Goal: Information Seeking & Learning: Learn about a topic

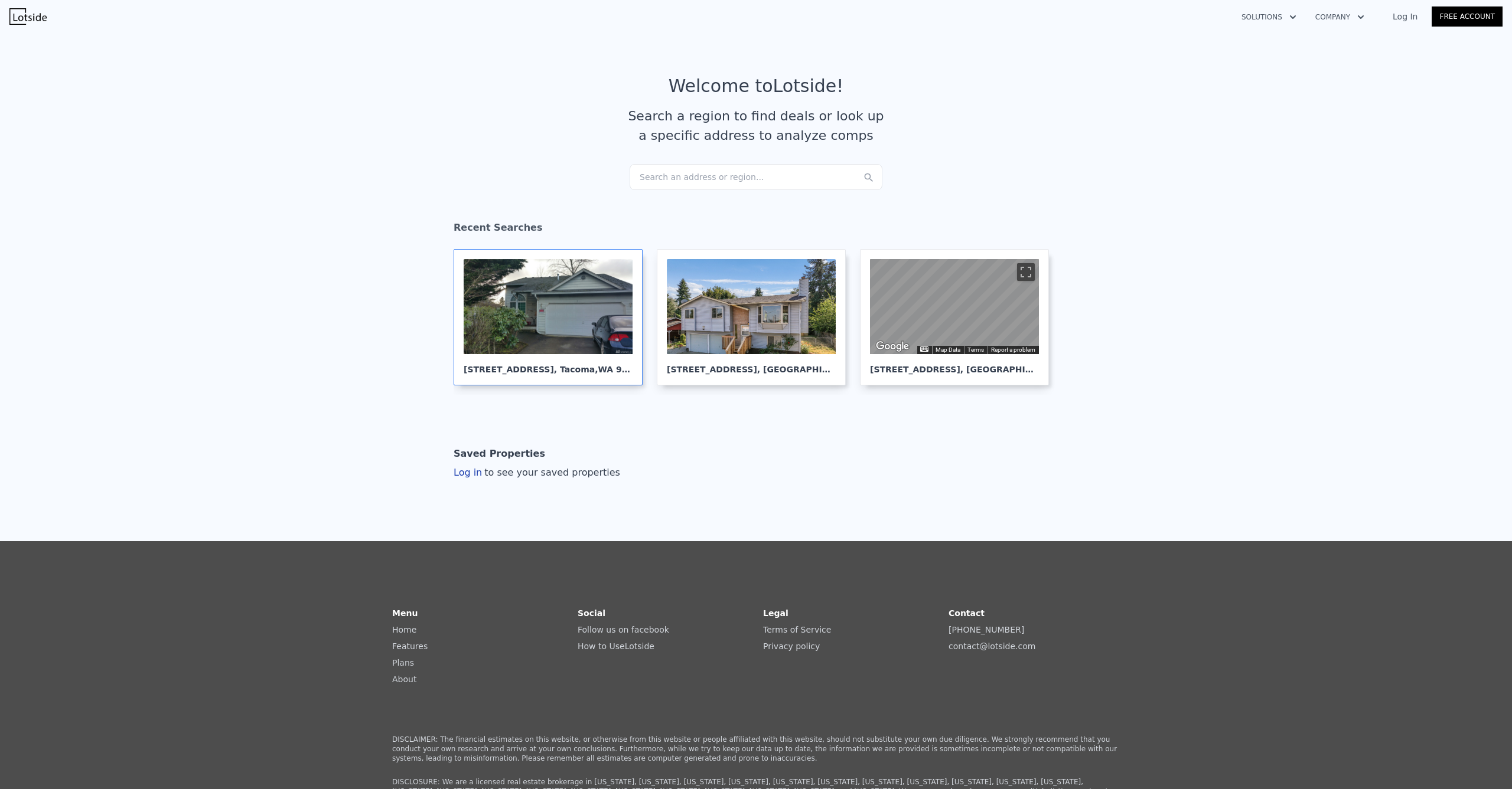
click at [479, 280] on div at bounding box center [547, 307] width 169 height 95
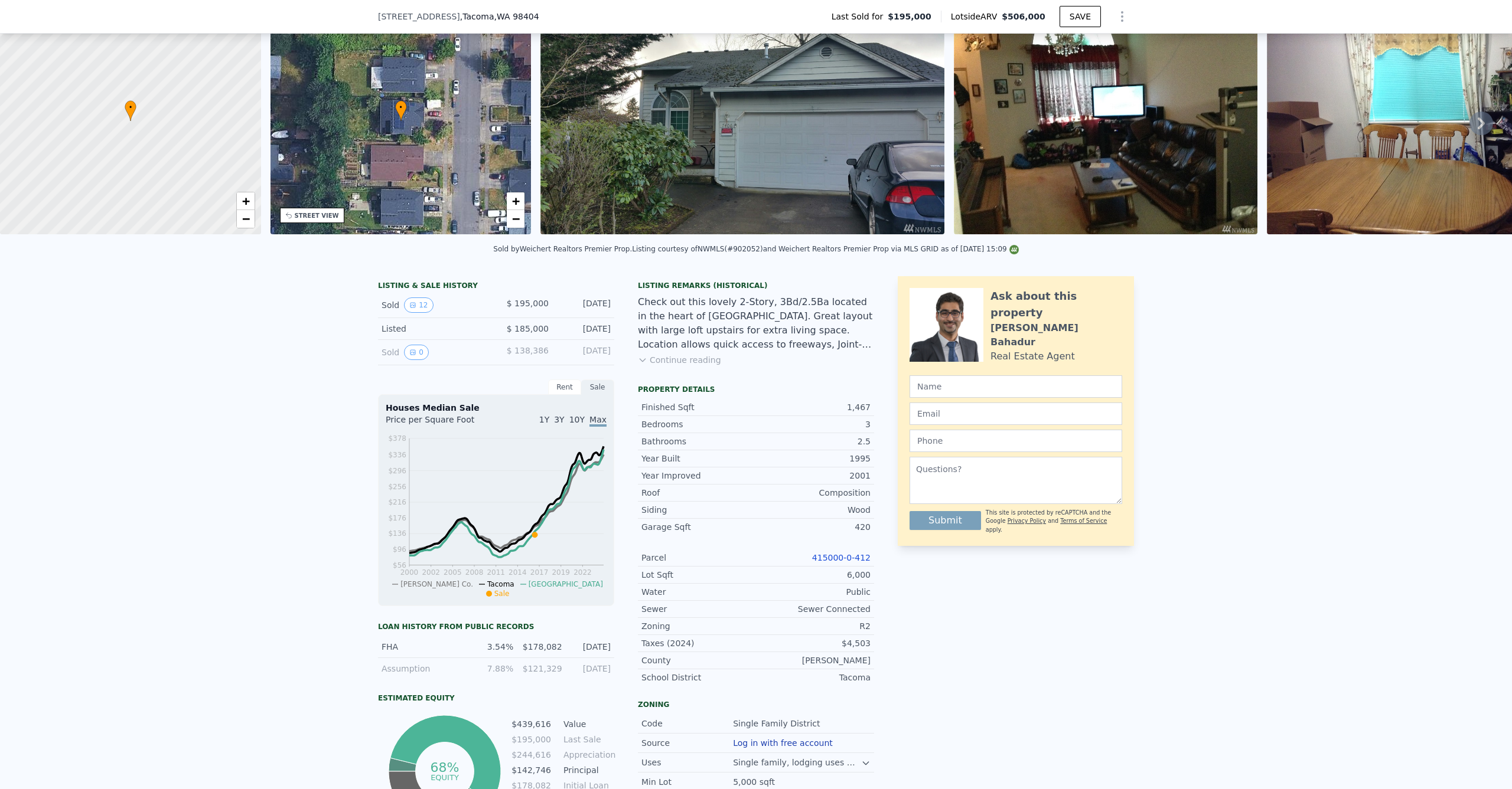
scroll to position [57, 0]
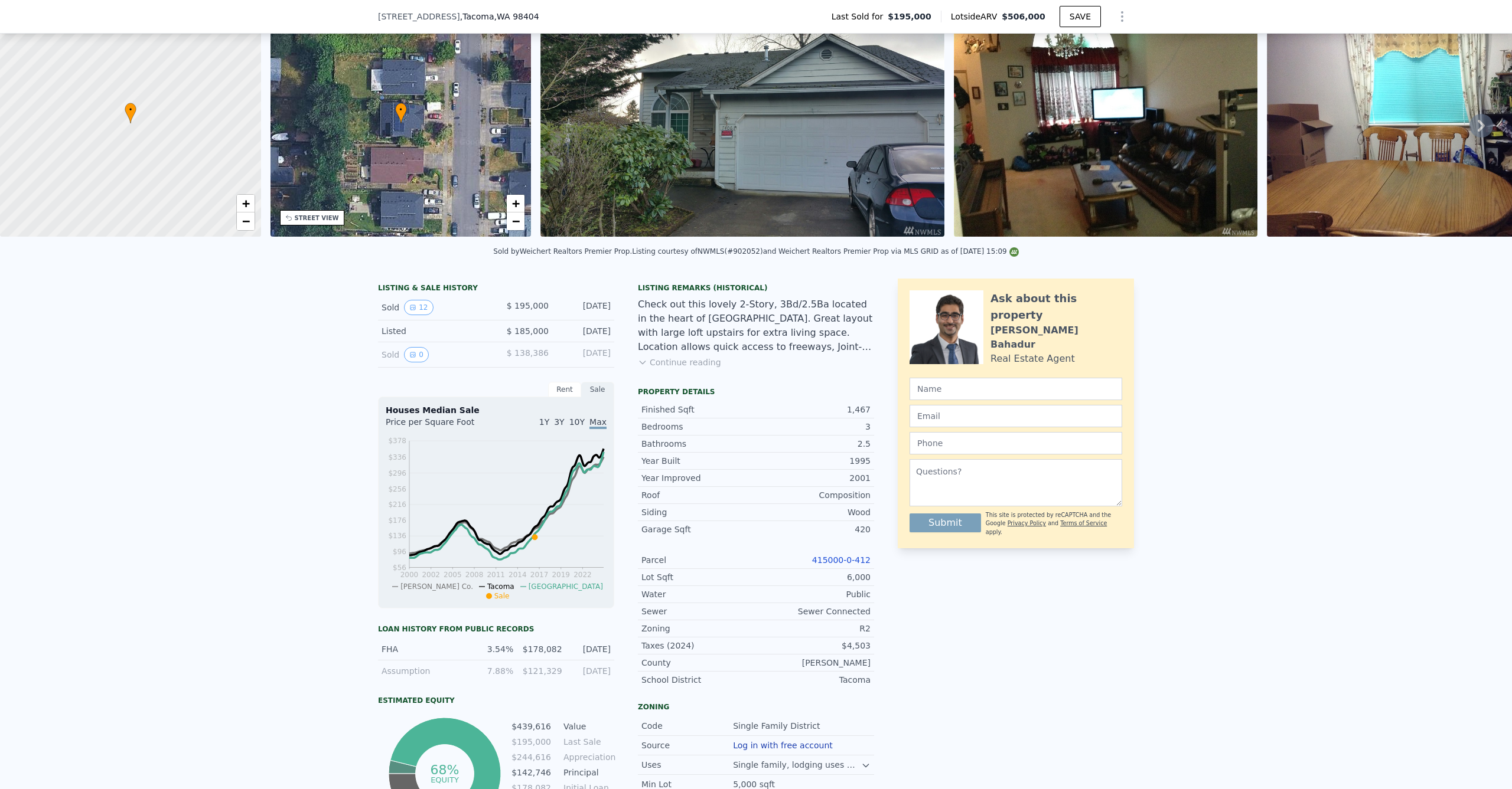
click at [647, 211] on img at bounding box center [742, 123] width 404 height 227
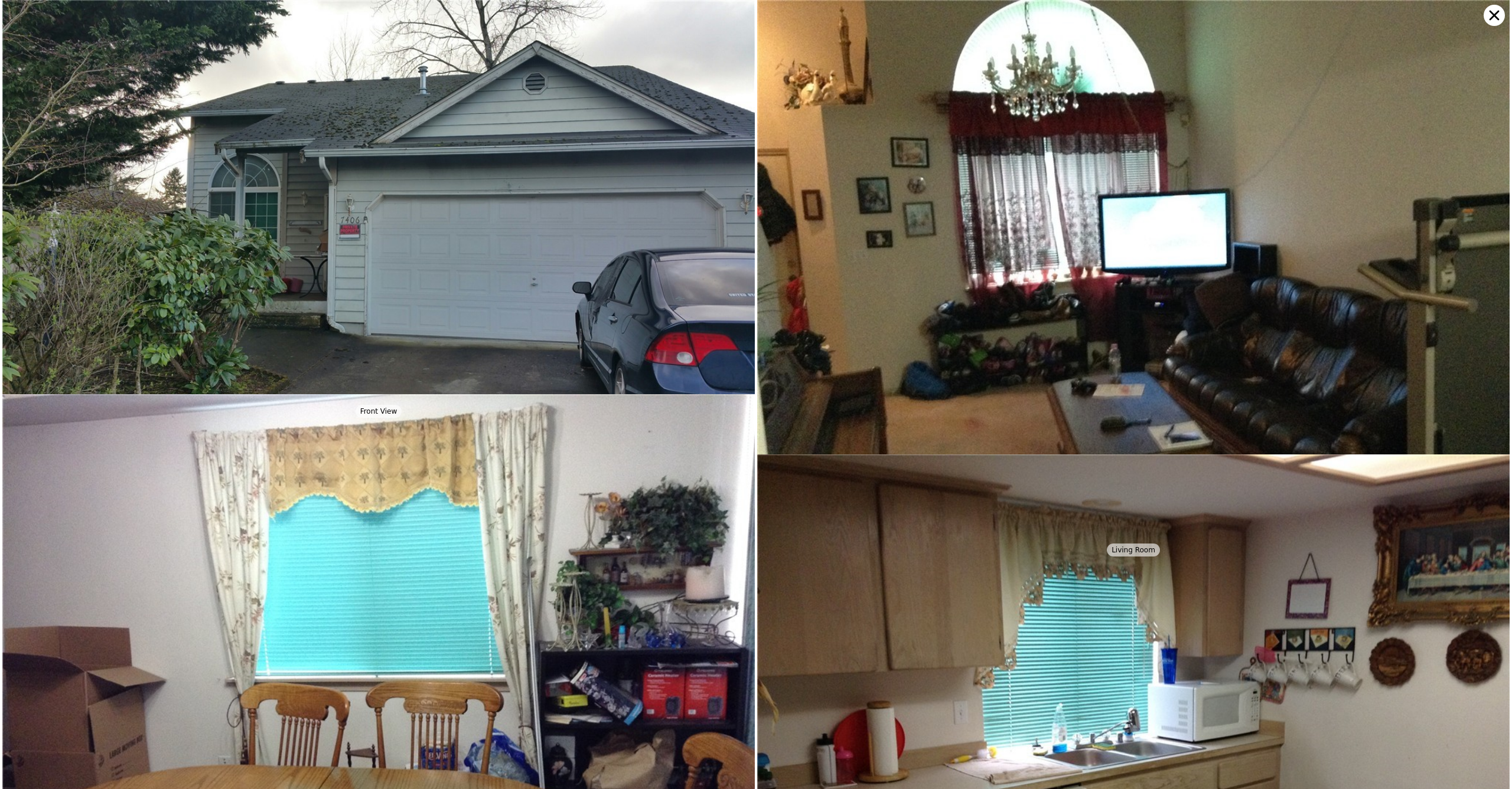
click at [1488, 19] on icon at bounding box center [1494, 15] width 21 height 21
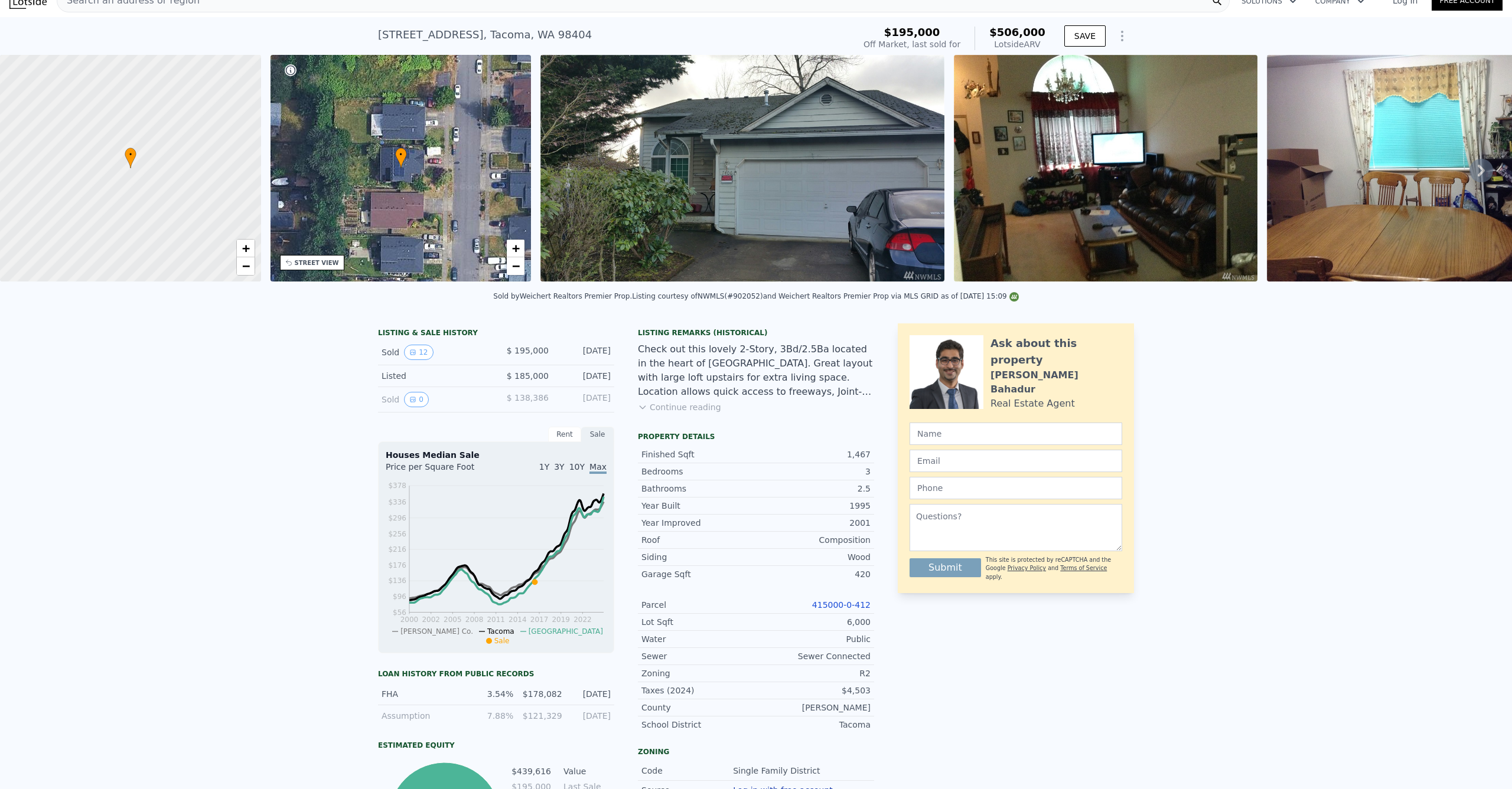
scroll to position [0, 0]
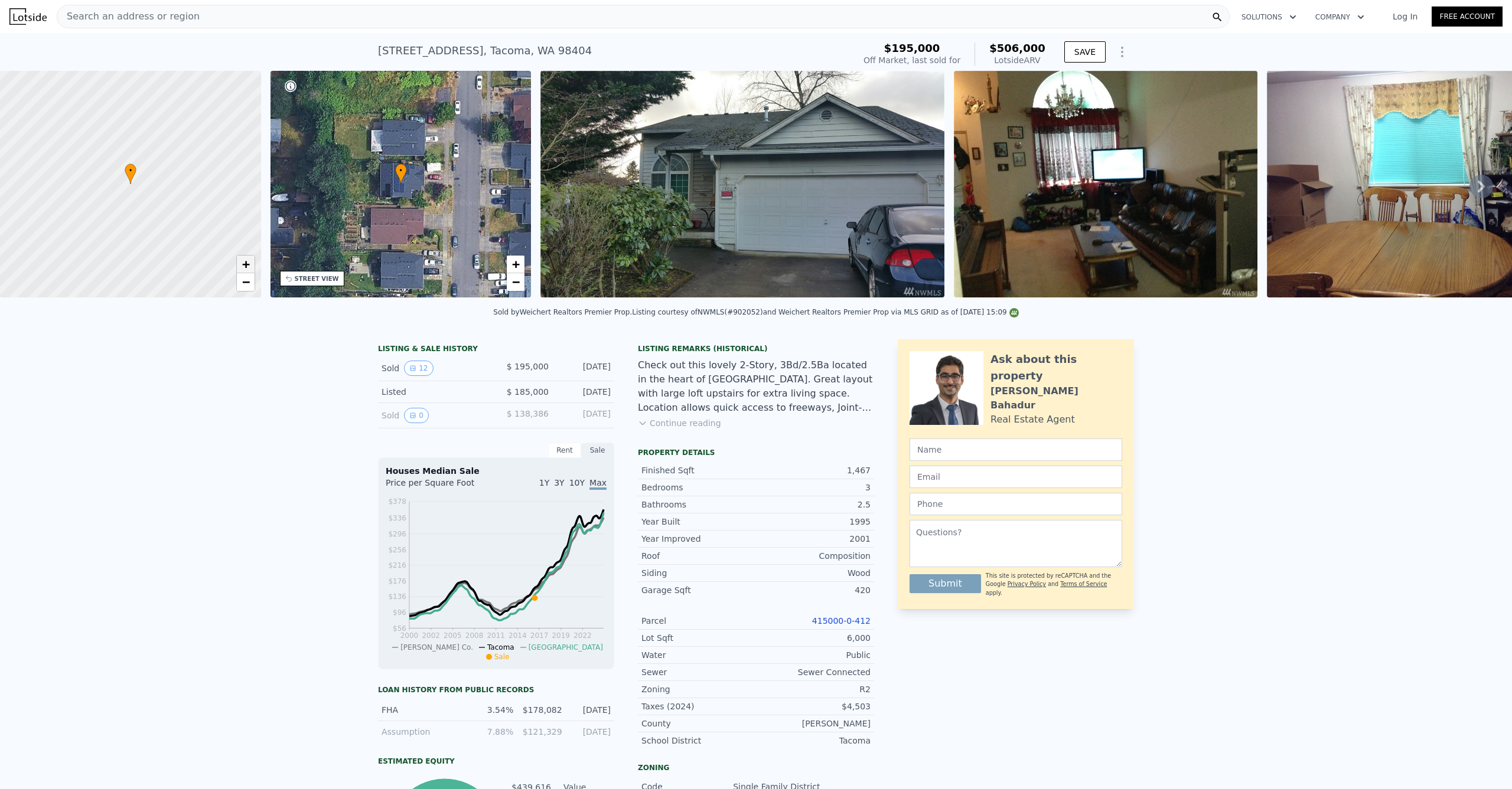
click at [250, 266] on link "+" at bounding box center [245, 264] width 18 height 18
click at [250, 266] on link "+" at bounding box center [245, 264] width 18 height 18
click at [250, 266] on link "+" at bounding box center [245, 264] width 18 height 18
click at [237, 287] on link "−" at bounding box center [245, 282] width 18 height 18
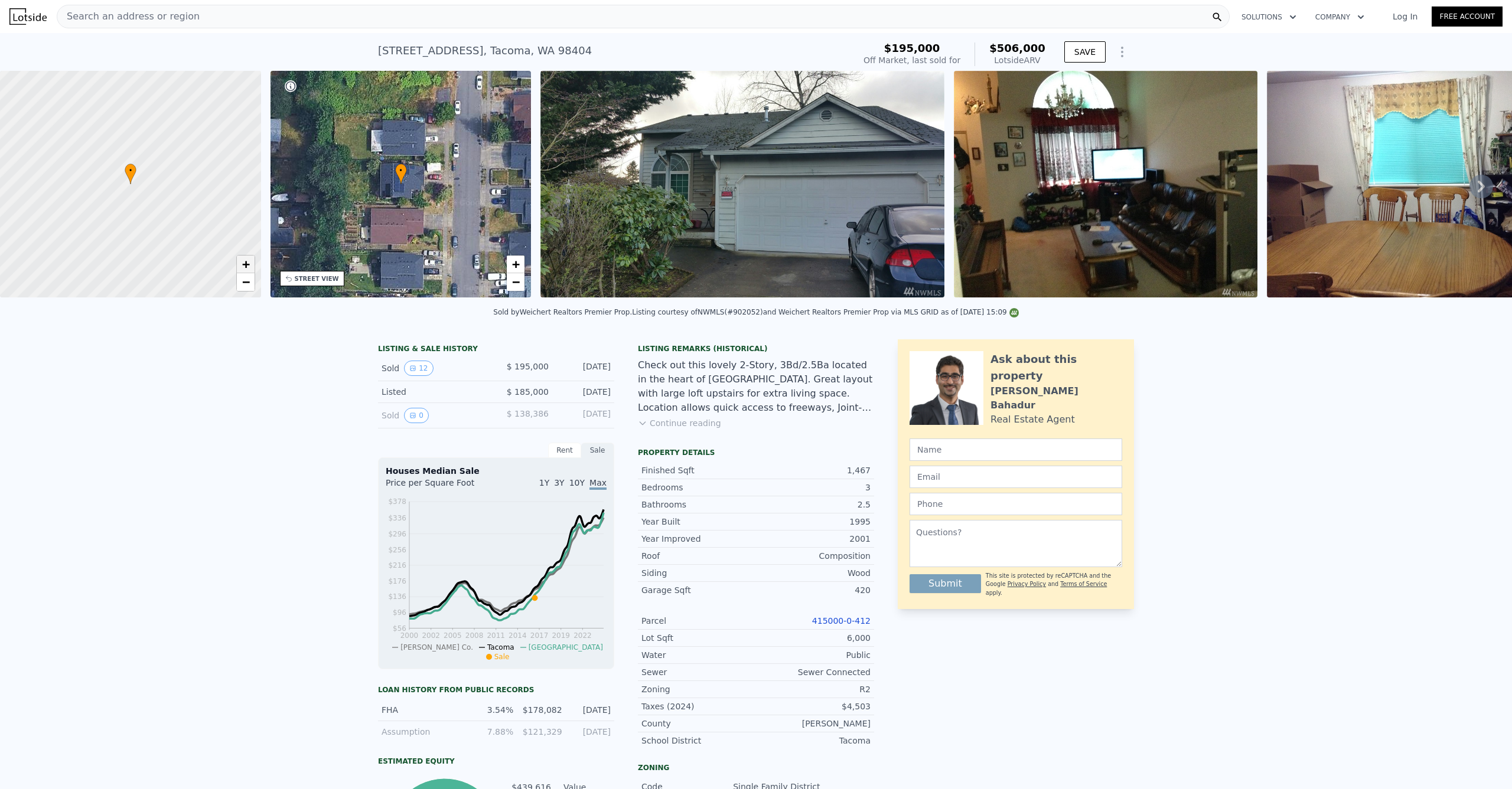
drag, startPoint x: 249, startPoint y: 266, endPoint x: 242, endPoint y: 264, distance: 7.3
click at [249, 266] on span "+" at bounding box center [245, 264] width 8 height 15
click at [245, 261] on span "+" at bounding box center [245, 264] width 8 height 15
click at [246, 259] on span "+" at bounding box center [245, 264] width 8 height 15
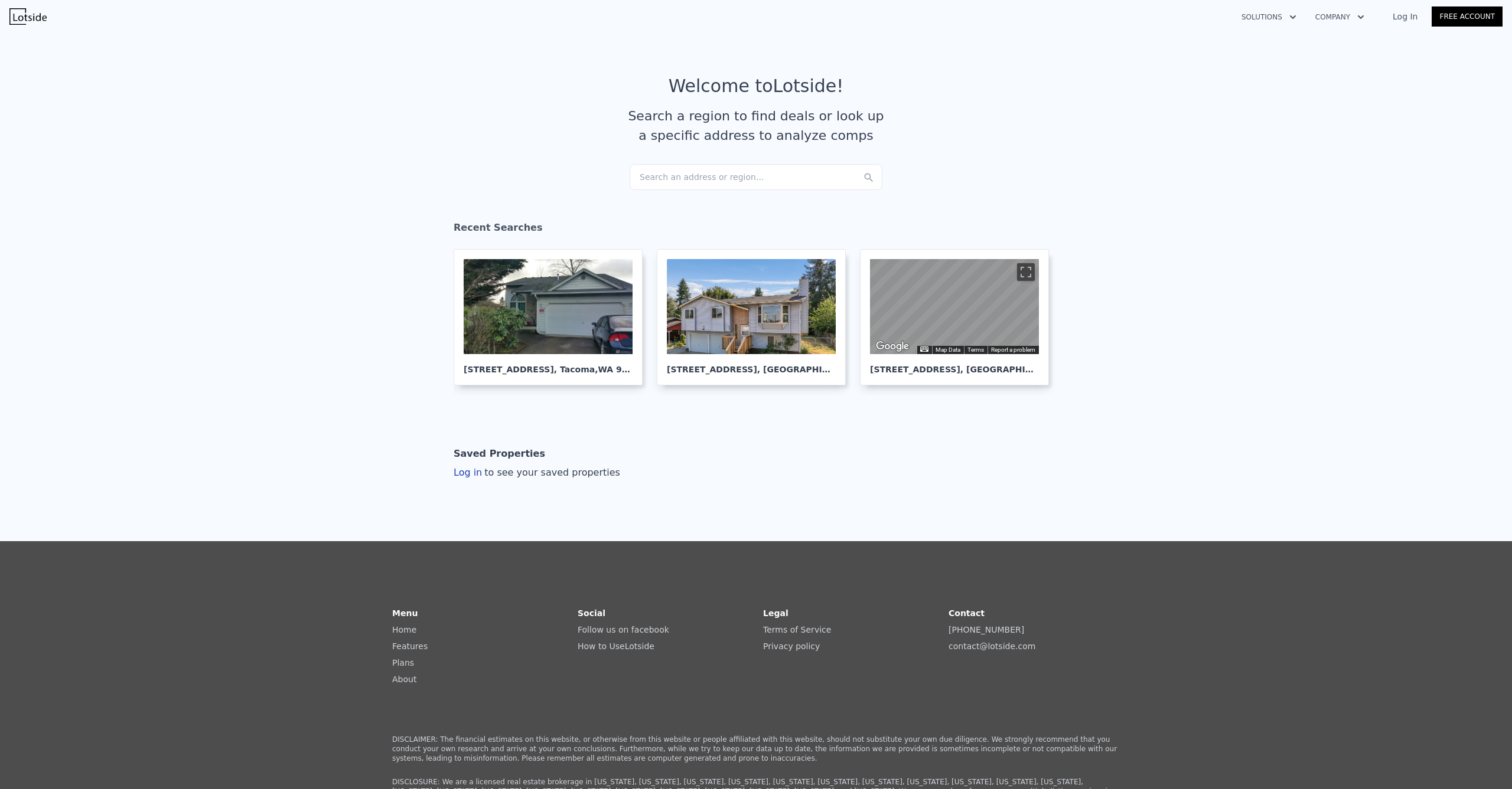
click at [648, 173] on div "Search an address or region..." at bounding box center [756, 176] width 253 height 26
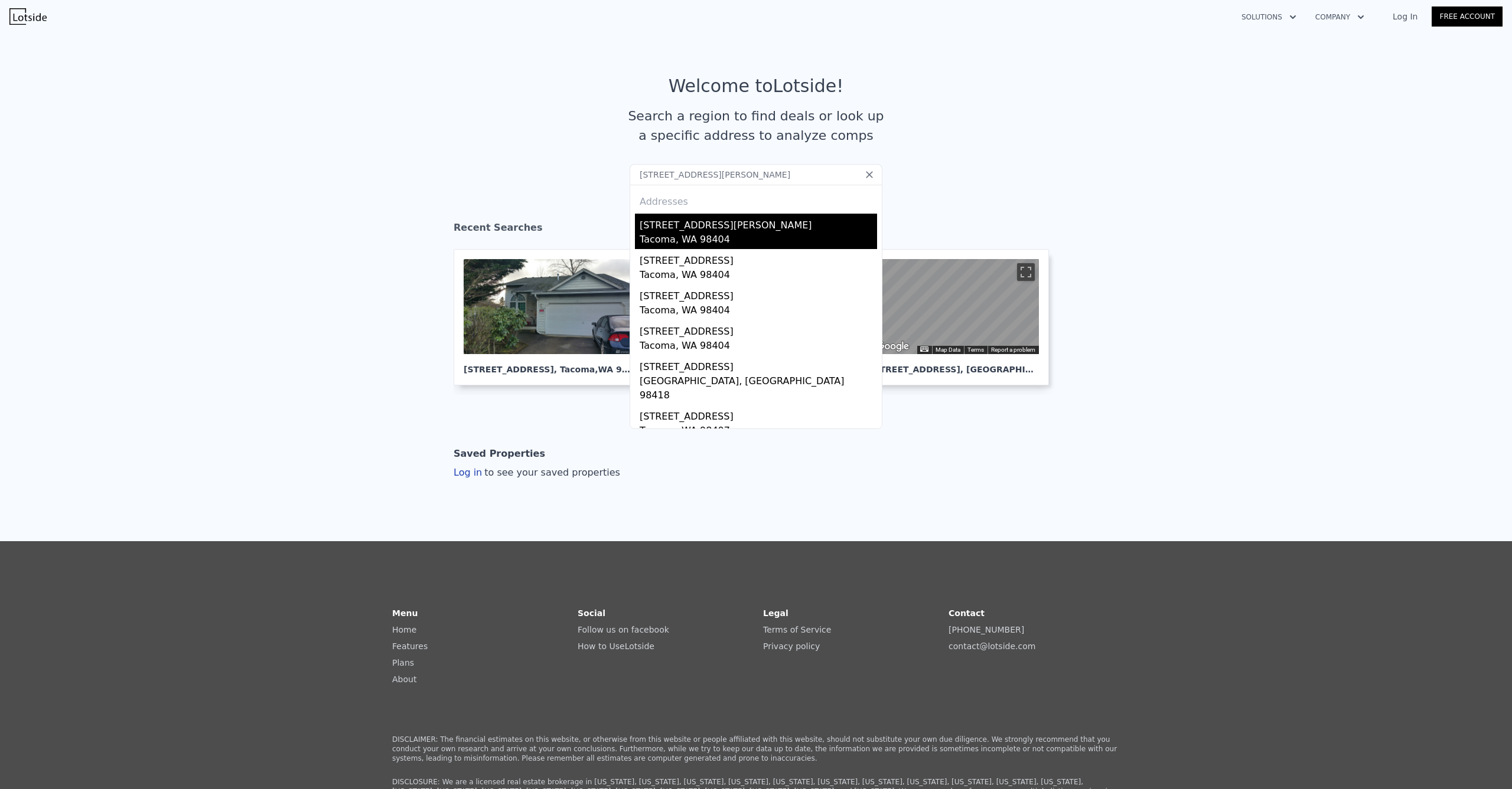
type input "[STREET_ADDRESS][PERSON_NAME]"
click at [698, 223] on div "[STREET_ADDRESS][PERSON_NAME]" at bounding box center [758, 223] width 237 height 19
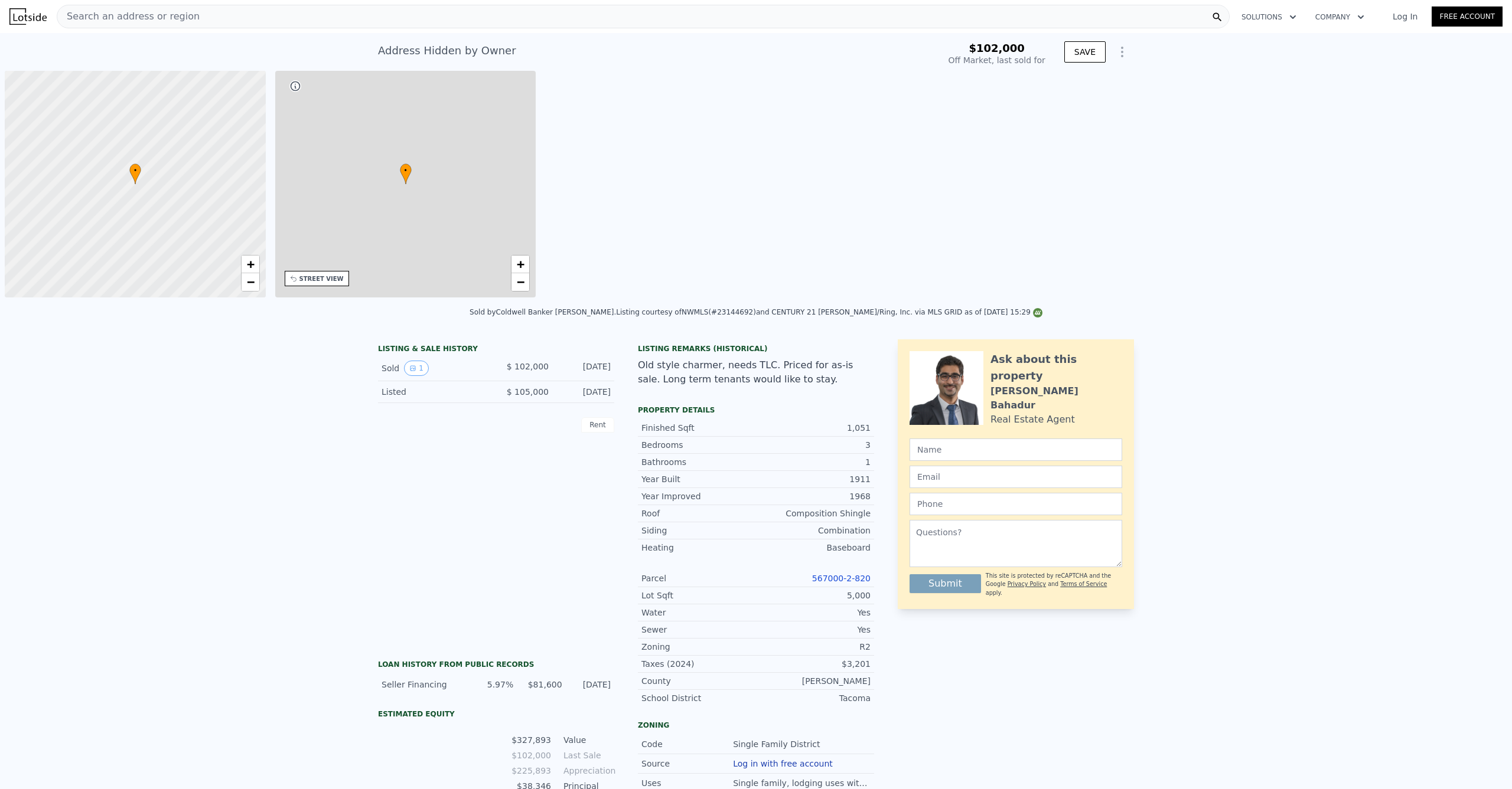
type input "-$ 112,238"
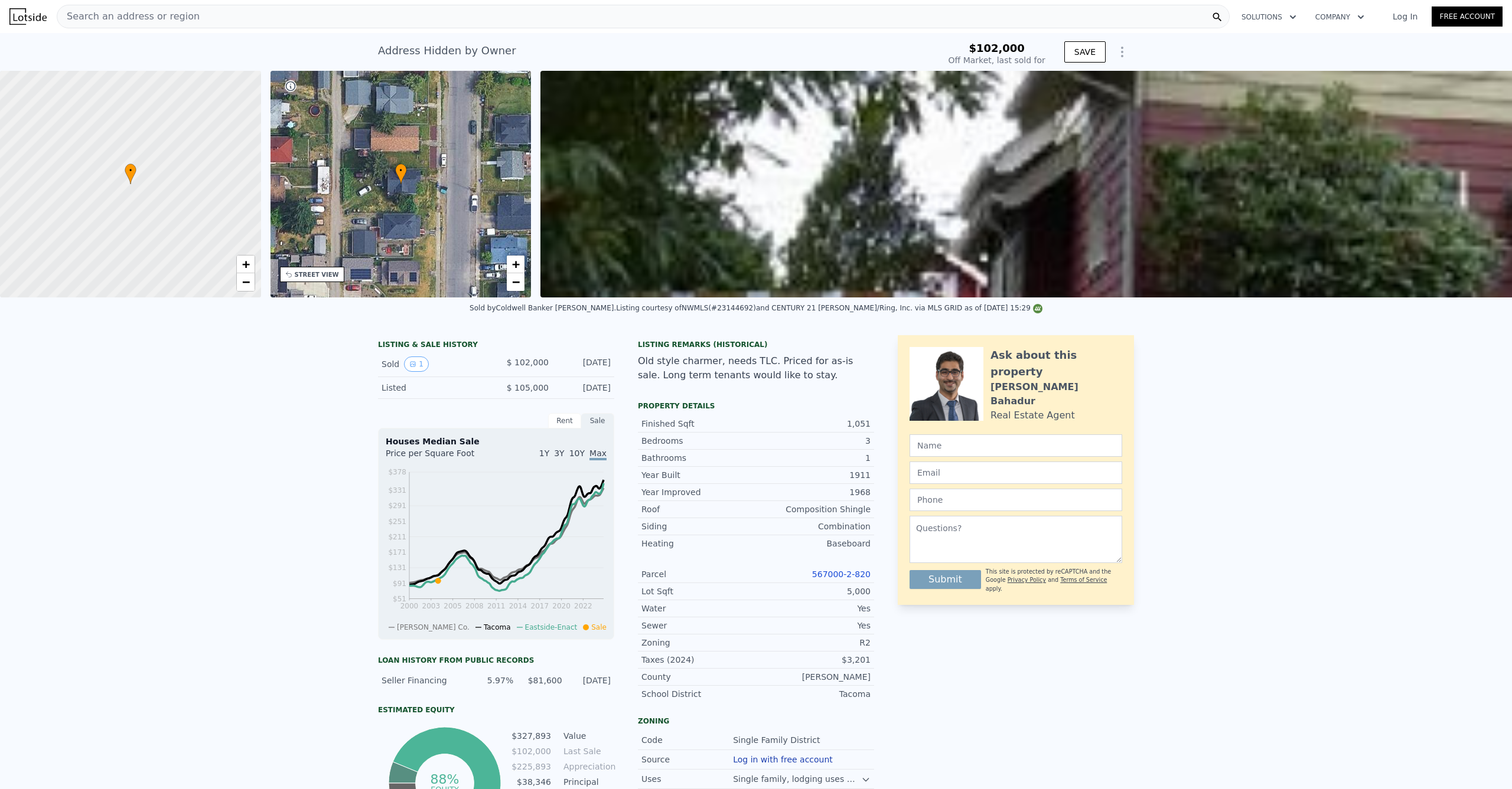
click at [380, 252] on div "• + −" at bounding box center [401, 184] width 261 height 227
click at [518, 272] on span "+" at bounding box center [516, 264] width 8 height 15
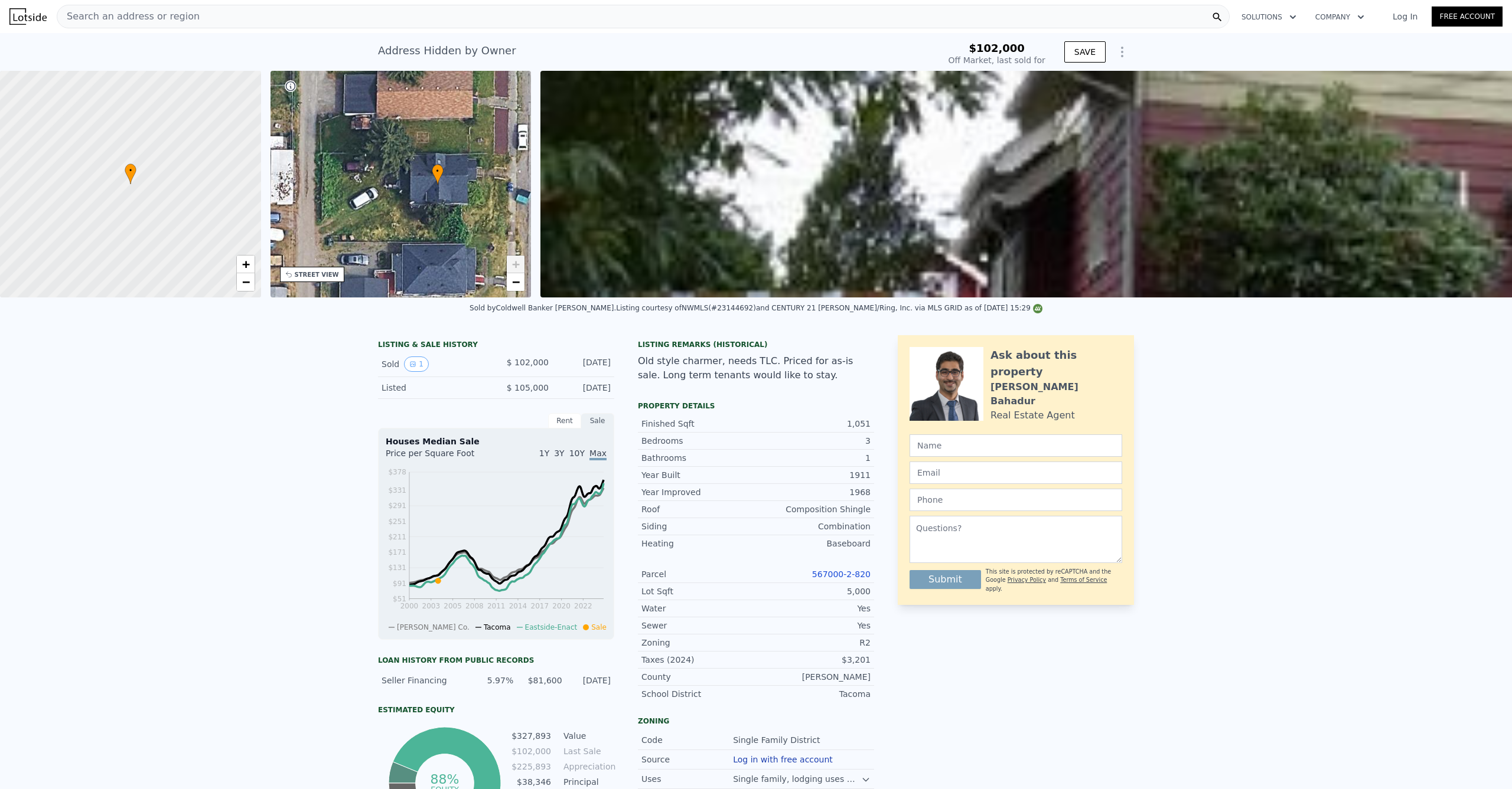
drag, startPoint x: 438, startPoint y: 238, endPoint x: 493, endPoint y: 241, distance: 55.1
click at [493, 241] on div "• + −" at bounding box center [401, 184] width 261 height 227
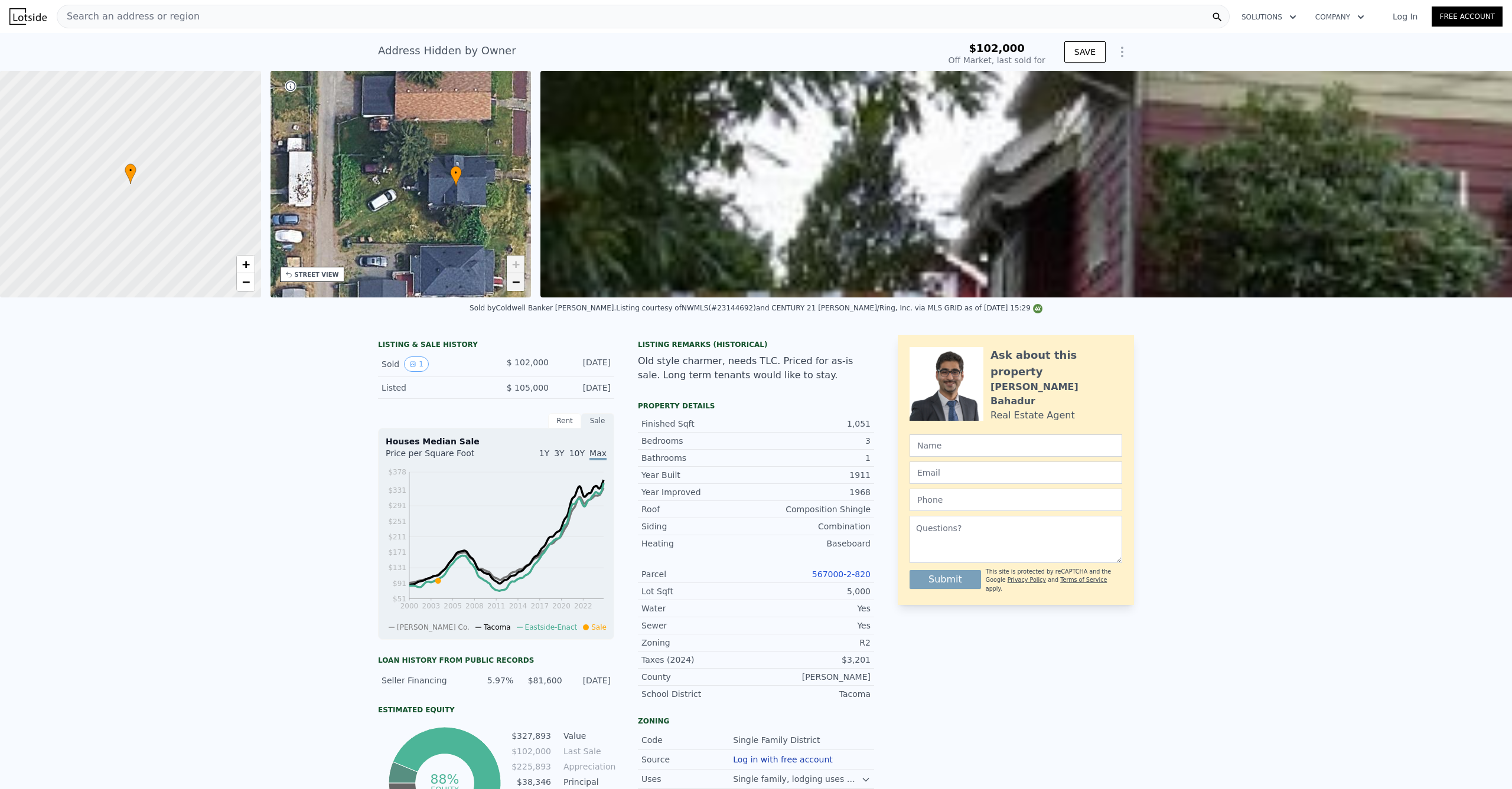
click at [518, 280] on span "−" at bounding box center [516, 282] width 8 height 15
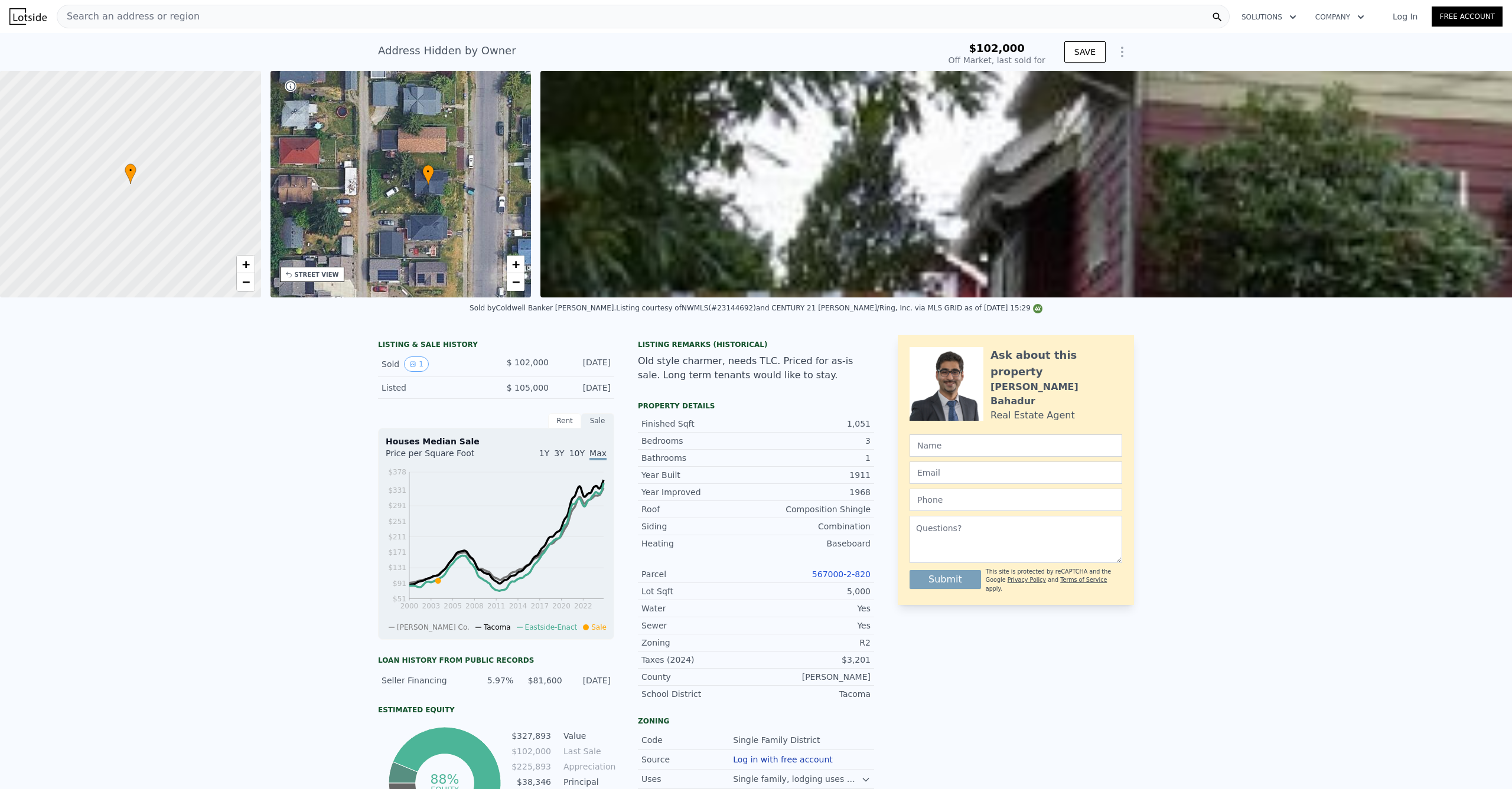
type input "$ 425,000"
type input "$ 282,447"
click at [250, 273] on link "+" at bounding box center [245, 264] width 18 height 18
click at [251, 274] on div "+ −" at bounding box center [245, 273] width 19 height 36
drag, startPoint x: 210, startPoint y: 261, endPoint x: 257, endPoint y: 280, distance: 50.7
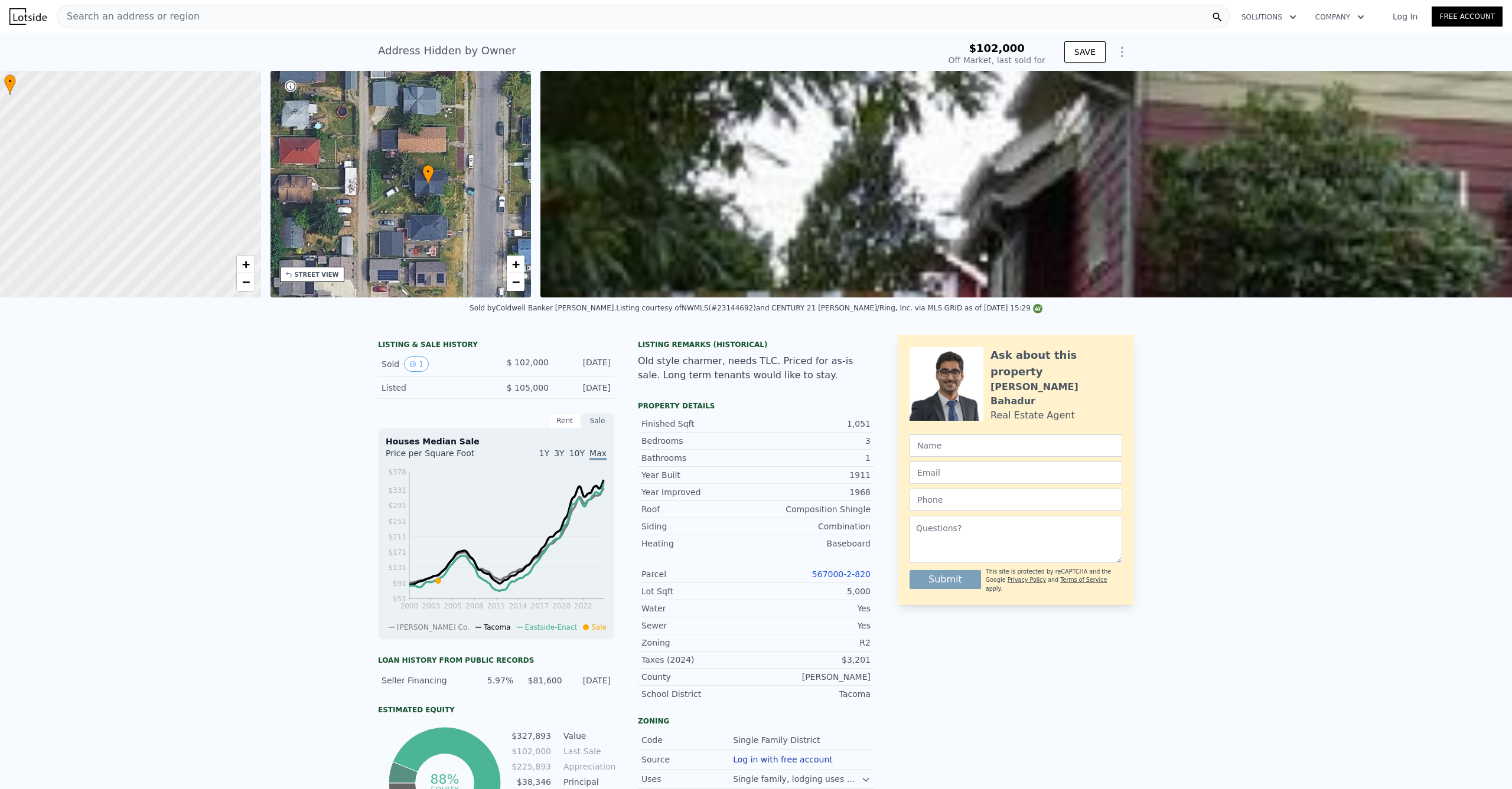
click at [243, 273] on div "• + −" at bounding box center [130, 184] width 261 height 227
click at [253, 264] on link "+" at bounding box center [245, 264] width 18 height 18
drag, startPoint x: 186, startPoint y: 157, endPoint x: 132, endPoint y: 194, distance: 65.5
click at [128, 194] on div at bounding box center [124, 189] width 313 height 272
click at [248, 286] on span "−" at bounding box center [245, 282] width 8 height 15
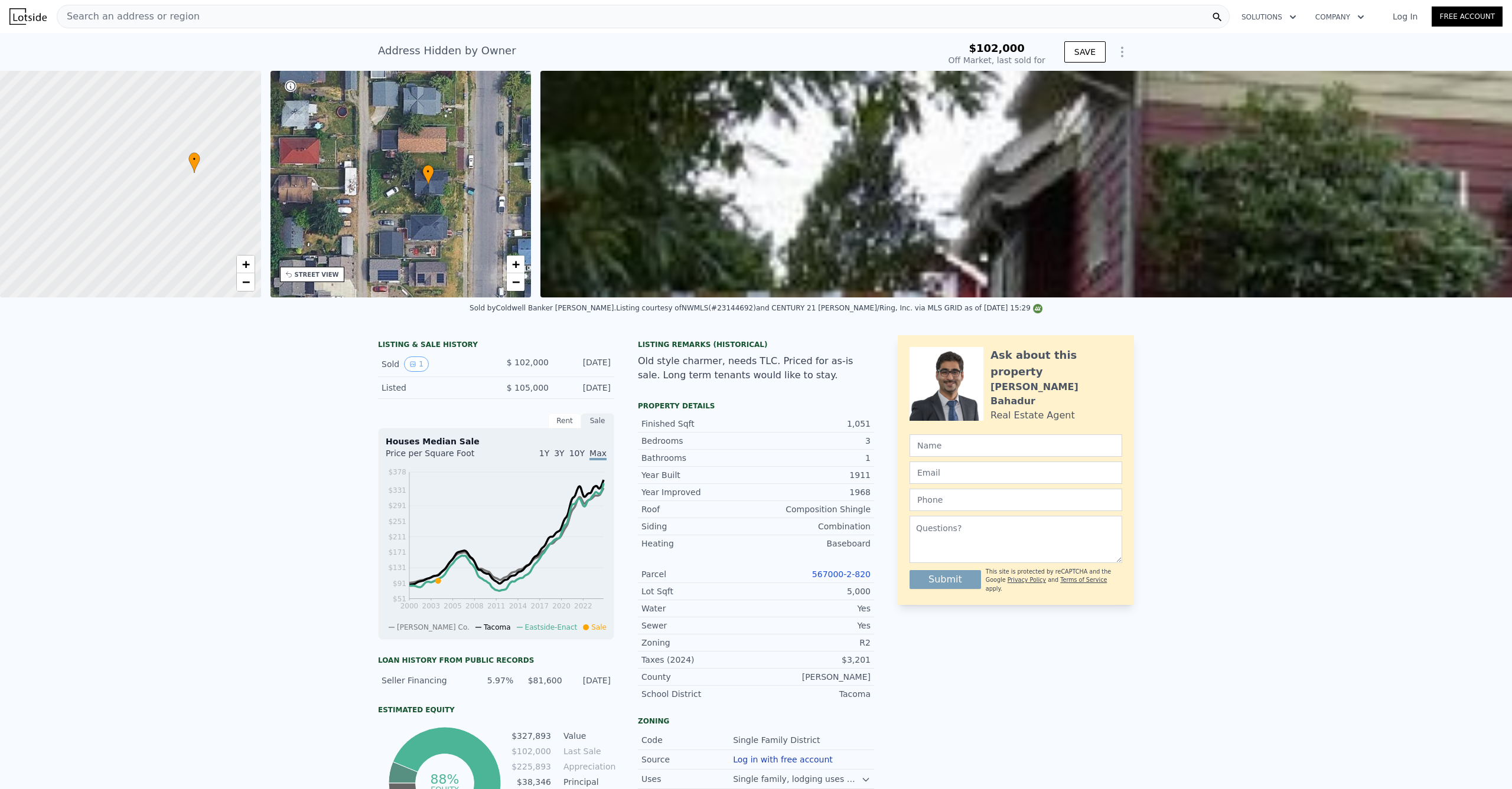
drag, startPoint x: 209, startPoint y: 239, endPoint x: 240, endPoint y: 230, distance: 32.3
click at [240, 218] on div at bounding box center [130, 184] width 313 height 272
click at [251, 268] on link "+" at bounding box center [245, 264] width 18 height 18
drag, startPoint x: 192, startPoint y: 221, endPoint x: 91, endPoint y: 235, distance: 102.0
click at [79, 227] on div at bounding box center [120, 186] width 313 height 272
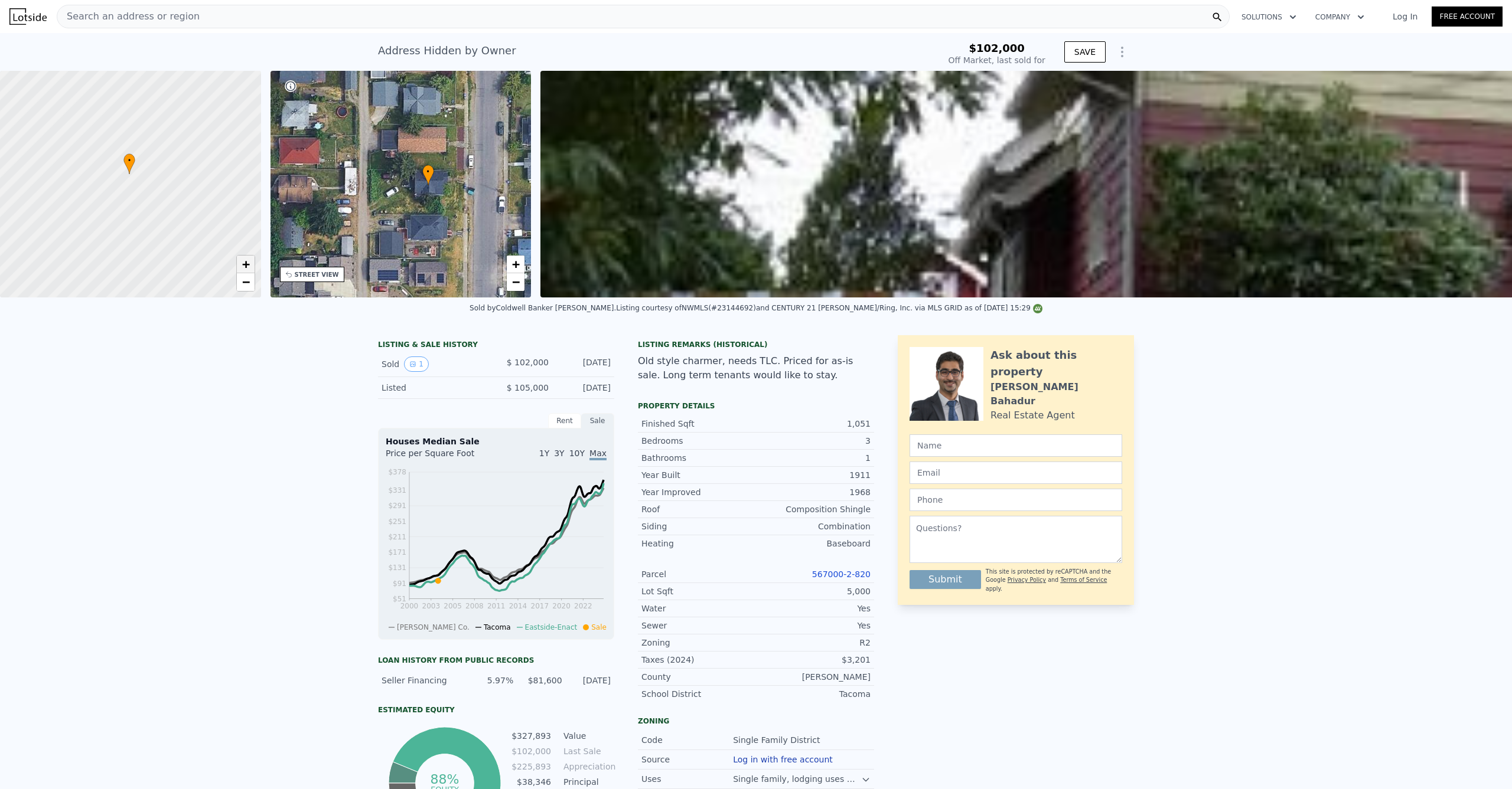
click at [248, 267] on span "+" at bounding box center [245, 264] width 8 height 15
click at [248, 268] on span "+" at bounding box center [245, 264] width 8 height 15
click at [248, 268] on span "+" at bounding box center [245, 264] width 8 height 15
drag, startPoint x: 207, startPoint y: 202, endPoint x: 235, endPoint y: 243, distance: 49.6
click at [220, 234] on div at bounding box center [130, 184] width 313 height 272
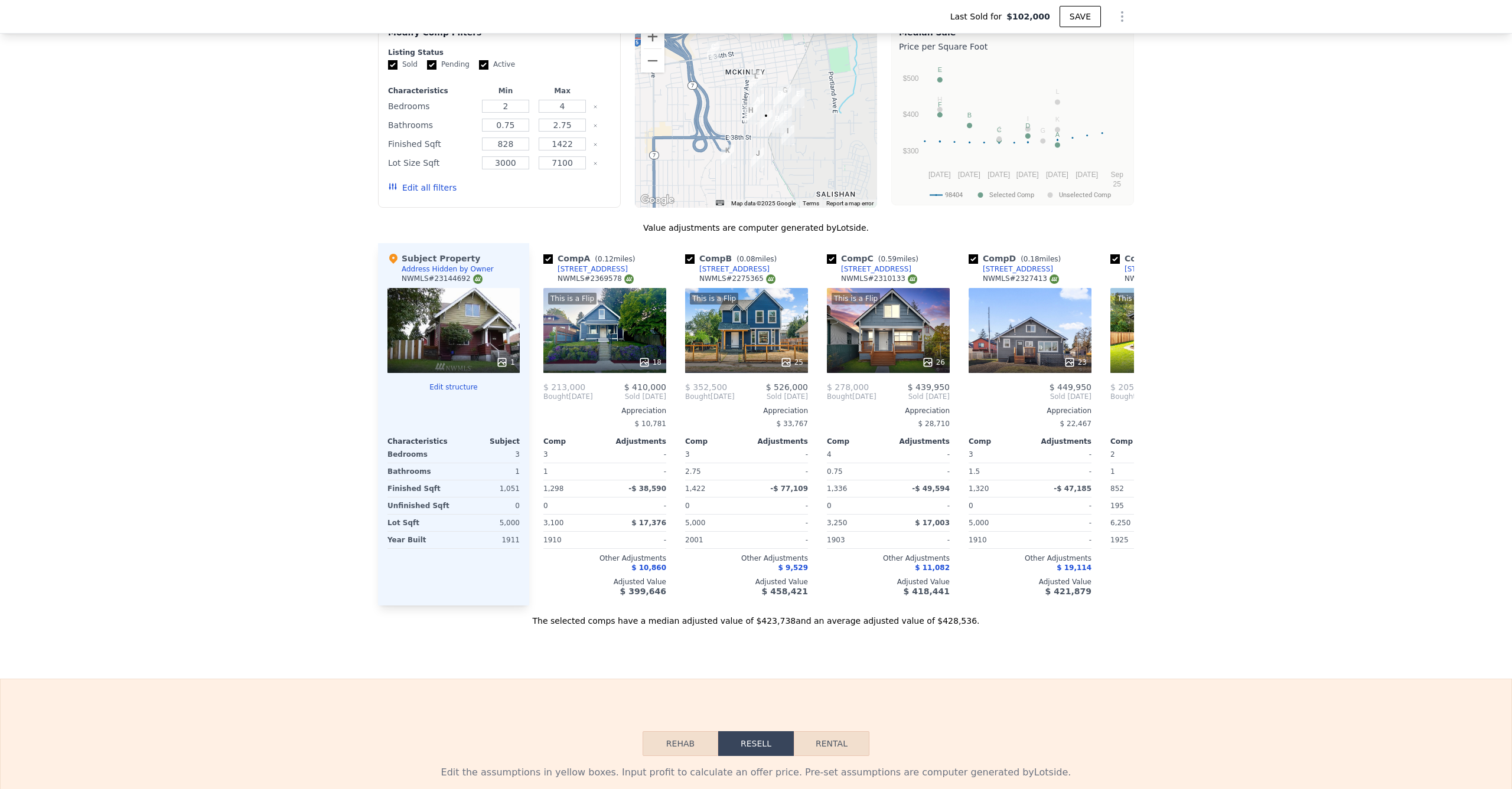
scroll to position [1102, 0]
click at [1113, 400] on icon at bounding box center [1120, 396] width 24 height 24
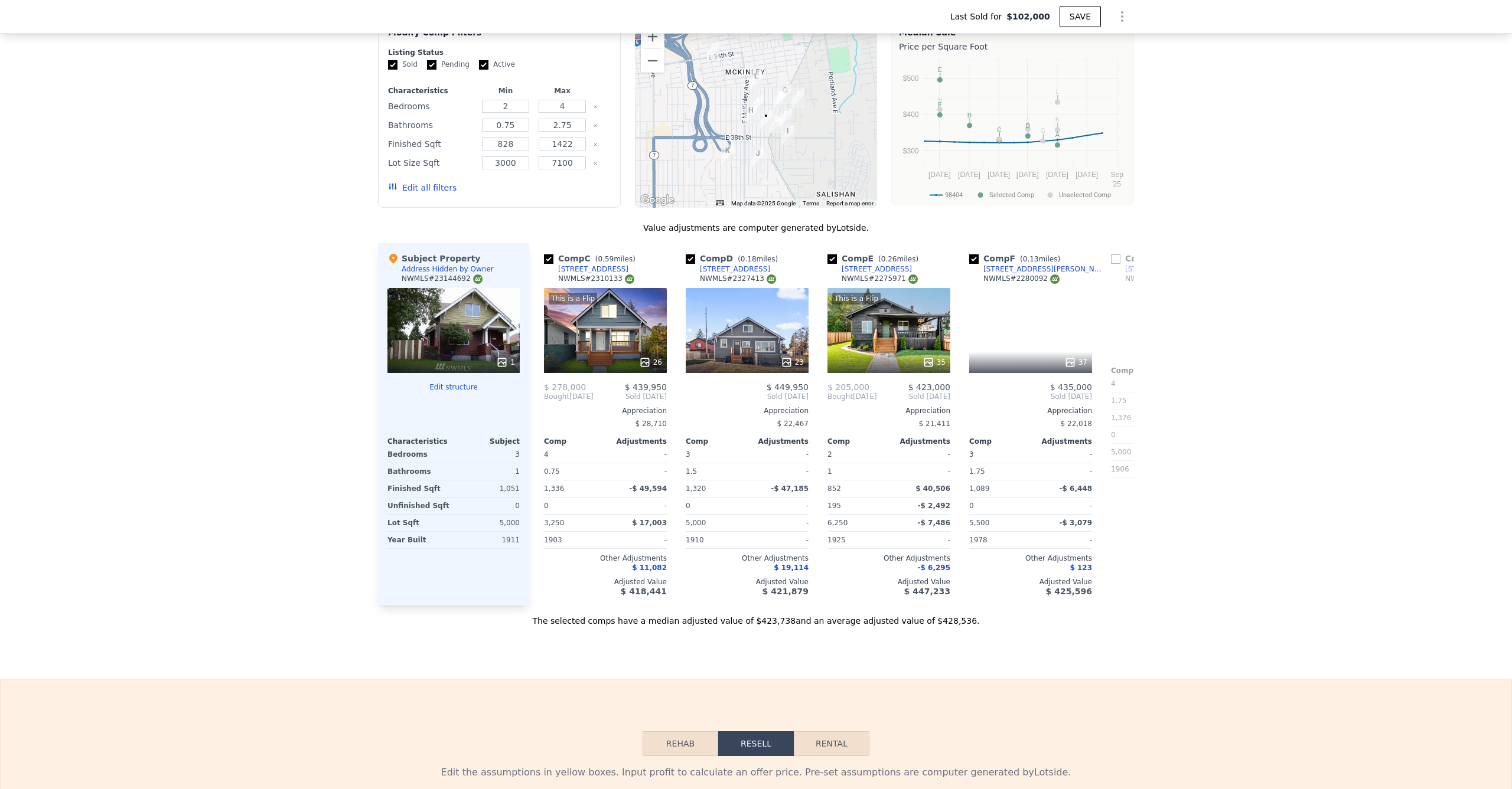
scroll to position [0, 284]
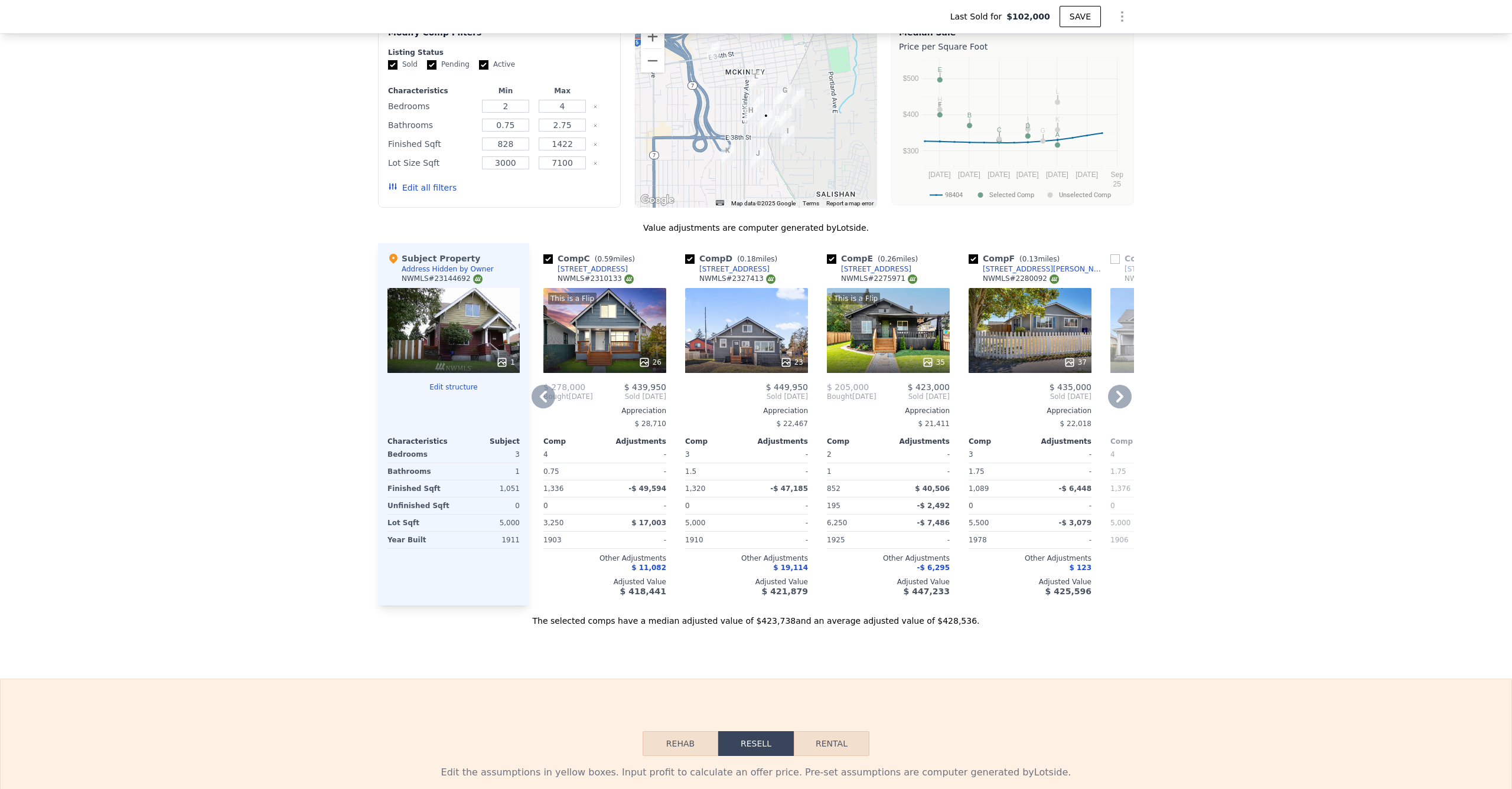
click at [537, 408] on icon at bounding box center [543, 396] width 24 height 24
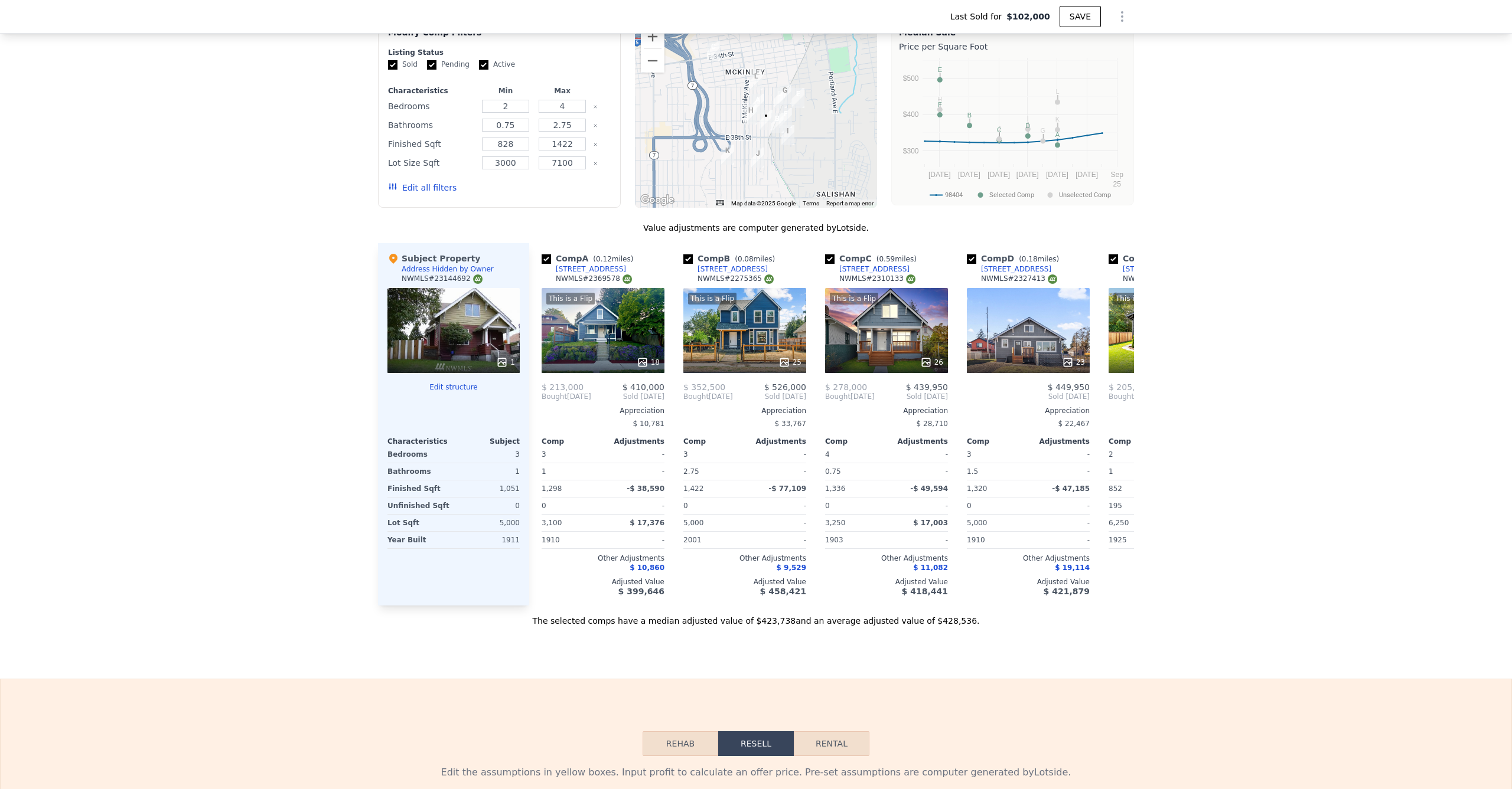
scroll to position [0, 0]
click at [1119, 404] on icon at bounding box center [1120, 396] width 24 height 24
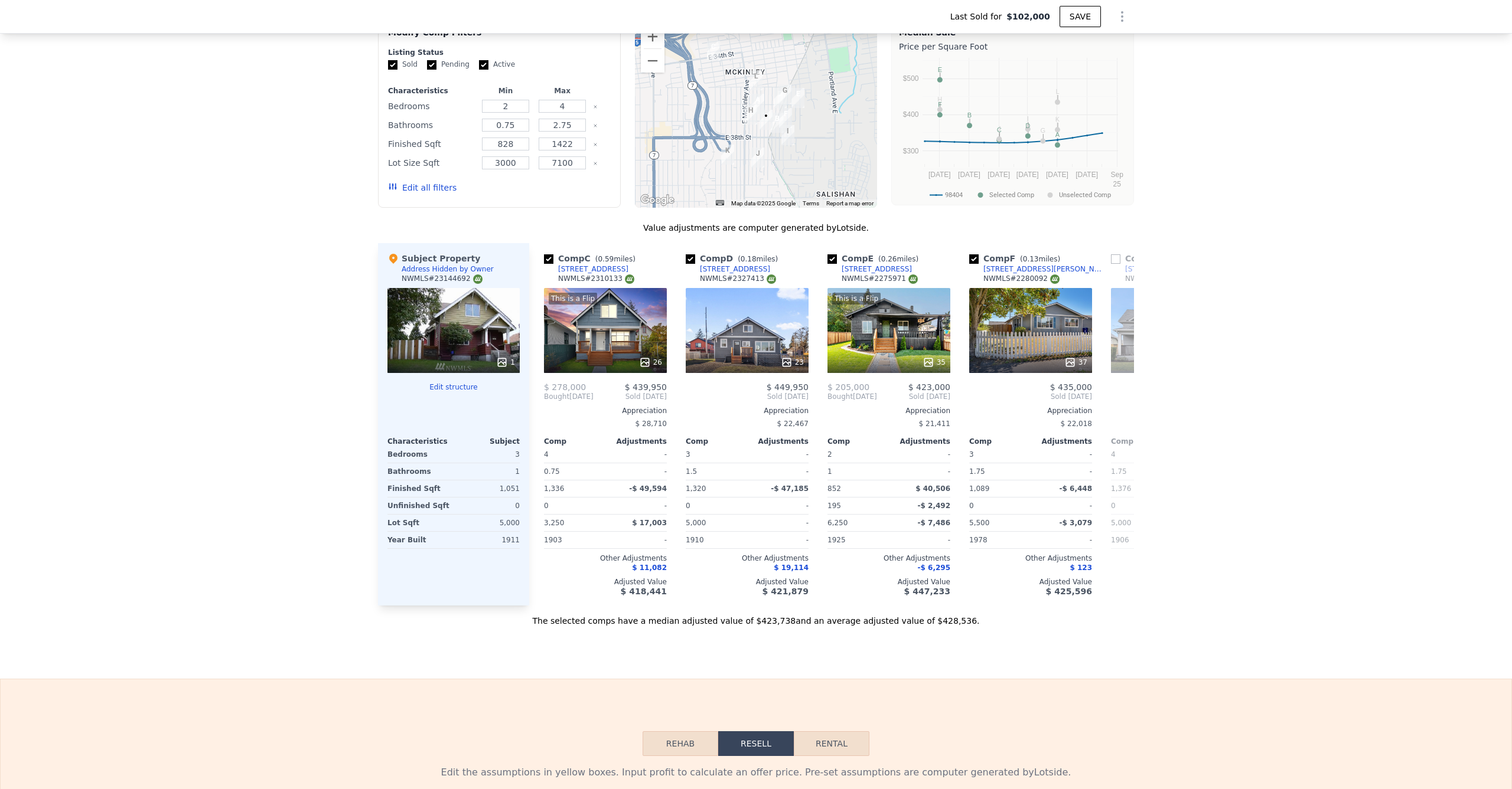
scroll to position [0, 284]
click at [540, 402] on icon at bounding box center [543, 396] width 7 height 12
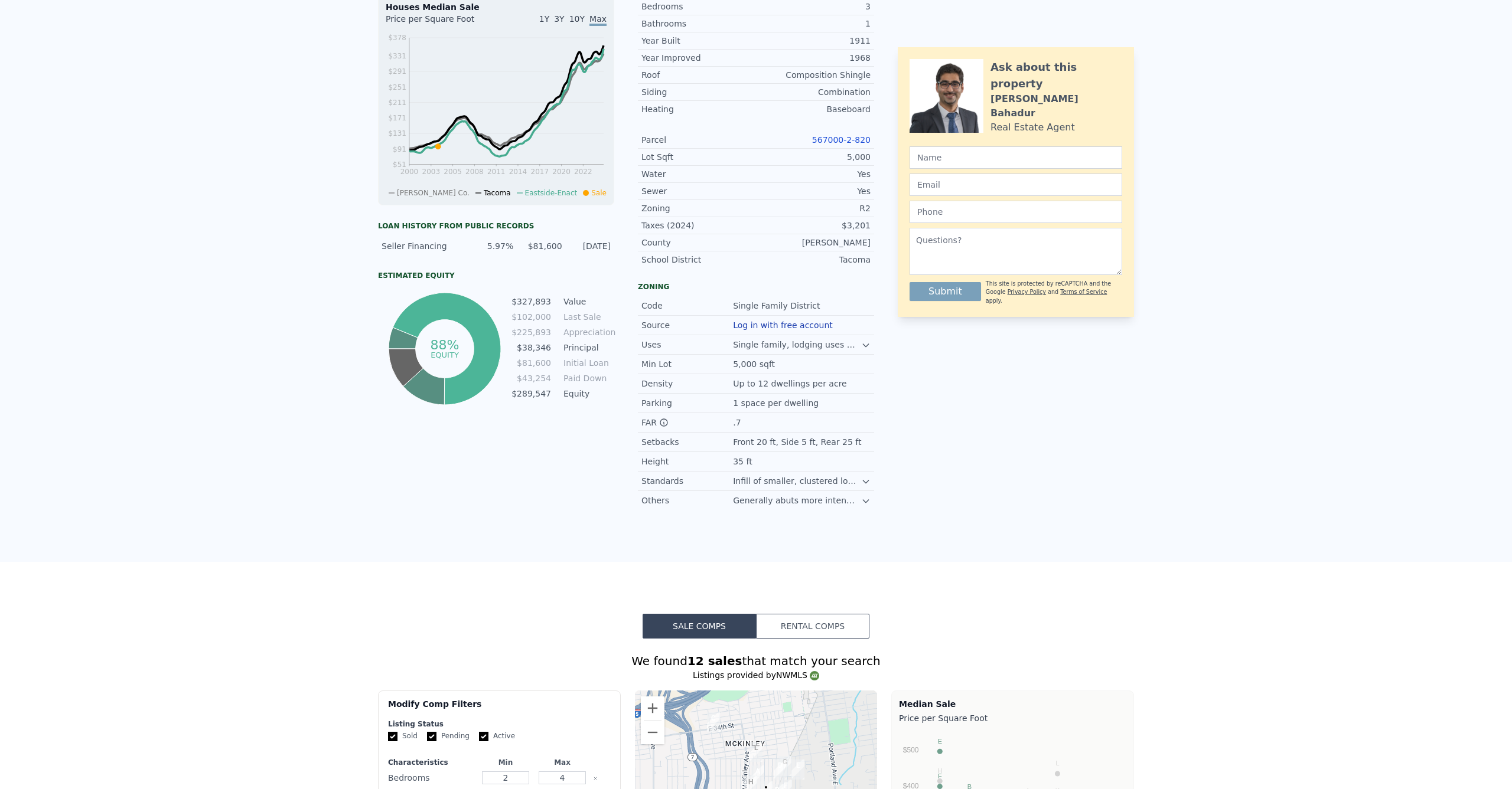
scroll to position [0, 0]
